Goal: Find specific page/section: Find specific page/section

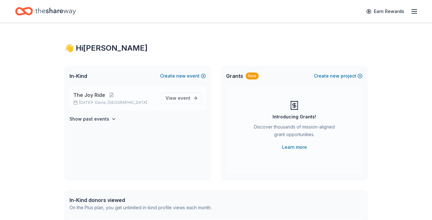
click at [124, 99] on div "The Joy Ride [DATE] • [GEOGRAPHIC_DATA], [GEOGRAPHIC_DATA]" at bounding box center [114, 98] width 83 height 14
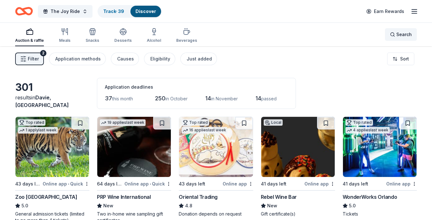
click at [408, 31] on span "Search" at bounding box center [403, 35] width 15 height 8
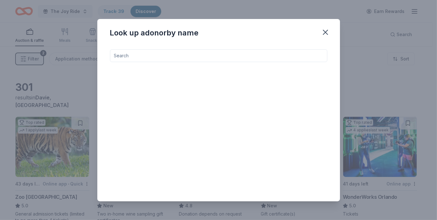
click at [284, 55] on input at bounding box center [218, 55] width 217 height 13
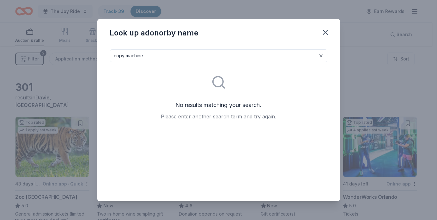
click at [284, 55] on input "copy machine" at bounding box center [218, 55] width 217 height 13
type input "copy machine"
click at [316, 57] on input "copy machine" at bounding box center [218, 55] width 217 height 13
click at [318, 57] on button at bounding box center [321, 56] width 8 height 8
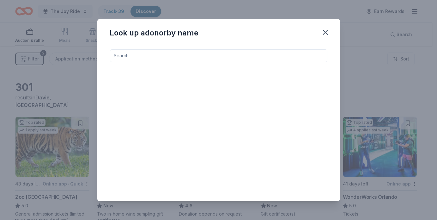
click at [289, 52] on input at bounding box center [218, 55] width 217 height 13
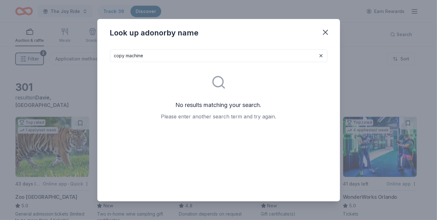
drag, startPoint x: 289, startPoint y: 52, endPoint x: 124, endPoint y: 49, distance: 164.9
click at [124, 49] on div "copy machine No results matching your search. Please enter another search term …" at bounding box center [218, 122] width 243 height 157
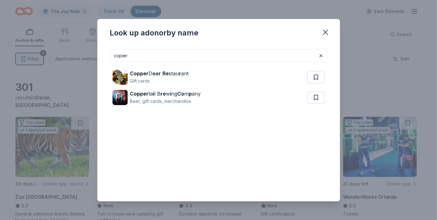
drag, startPoint x: 193, startPoint y: 55, endPoint x: 77, endPoint y: 69, distance: 116.5
click at [77, 69] on div "Look up a donor by name copier Copper D oor Re stau r ant Gift cards Copper ta …" at bounding box center [218, 110] width 437 height 220
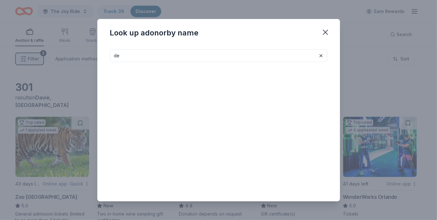
type input "d"
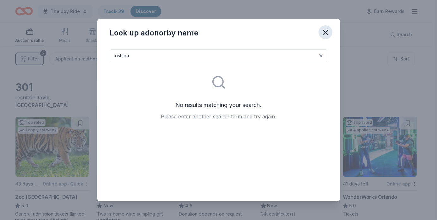
type input "toshiba"
click at [323, 31] on icon "button" at bounding box center [325, 32] width 9 height 9
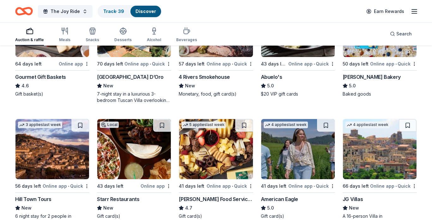
scroll to position [884, 0]
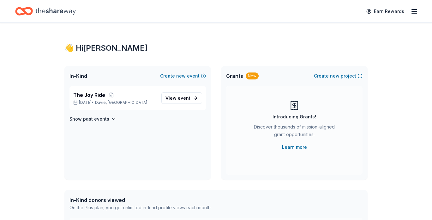
scroll to position [205, 0]
